Goal: Find specific page/section: Find specific page/section

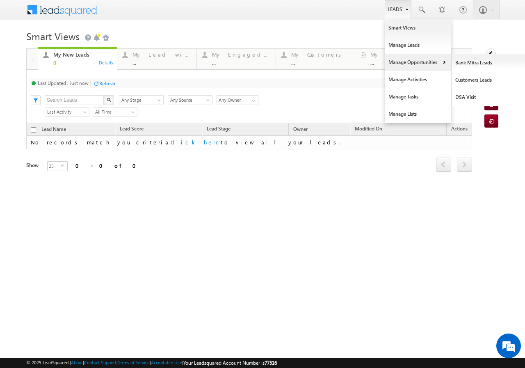
click at [407, 62] on link "Manage Opportunities" at bounding box center [418, 62] width 66 height 17
click at [481, 76] on link "Customers Leads" at bounding box center [488, 79] width 75 height 17
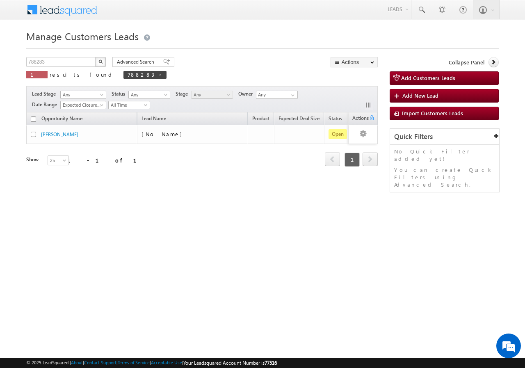
click at [182, 253] on html "Menu [PERSON_NAME] sitar a15@k serve .co.i" at bounding box center [262, 126] width 525 height 253
